Goal: Information Seeking & Learning: Compare options

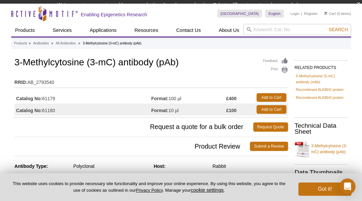
click at [144, 106] on tbody "Catalog No: 61179 Format: 100 µl £400 Add to Cart Catalog No: 61180 Format: 10 …" at bounding box center [151, 103] width 273 height 24
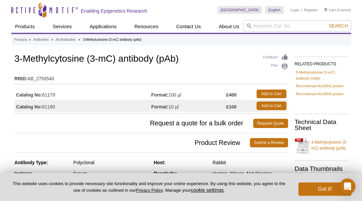
click at [141, 96] on td "Catalog No: 61179" at bounding box center [83, 94] width 137 height 12
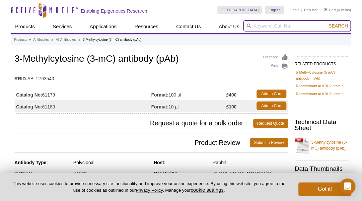
click at [256, 26] on input "search" at bounding box center [297, 25] width 108 height 11
type input "61111"
click at [326, 23] on button "Search" at bounding box center [337, 26] width 23 height 6
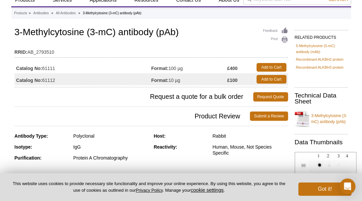
scroll to position [27, 0]
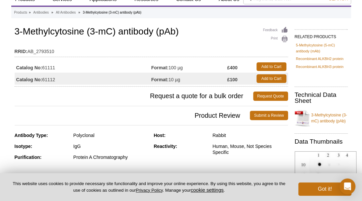
click at [158, 68] on strong "Format:" at bounding box center [159, 68] width 17 height 6
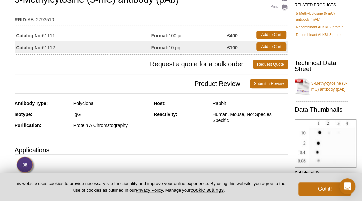
scroll to position [63, 0]
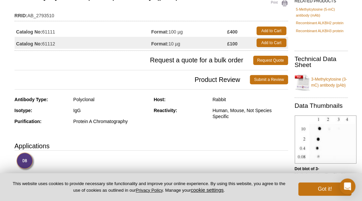
click at [89, 30] on td "Catalog No: 61111" at bounding box center [83, 31] width 137 height 12
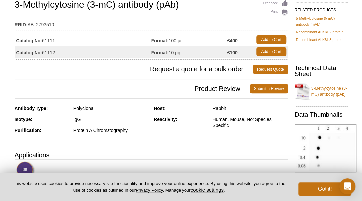
scroll to position [54, 0]
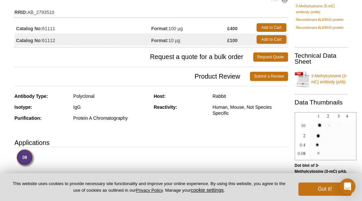
scroll to position [66, 0]
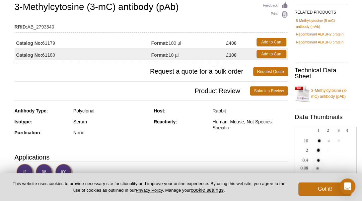
scroll to position [48, 0]
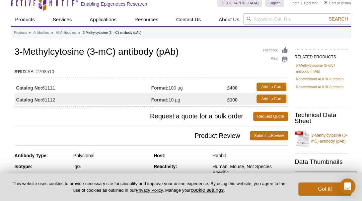
scroll to position [6, 0]
